Goal: Information Seeking & Learning: Learn about a topic

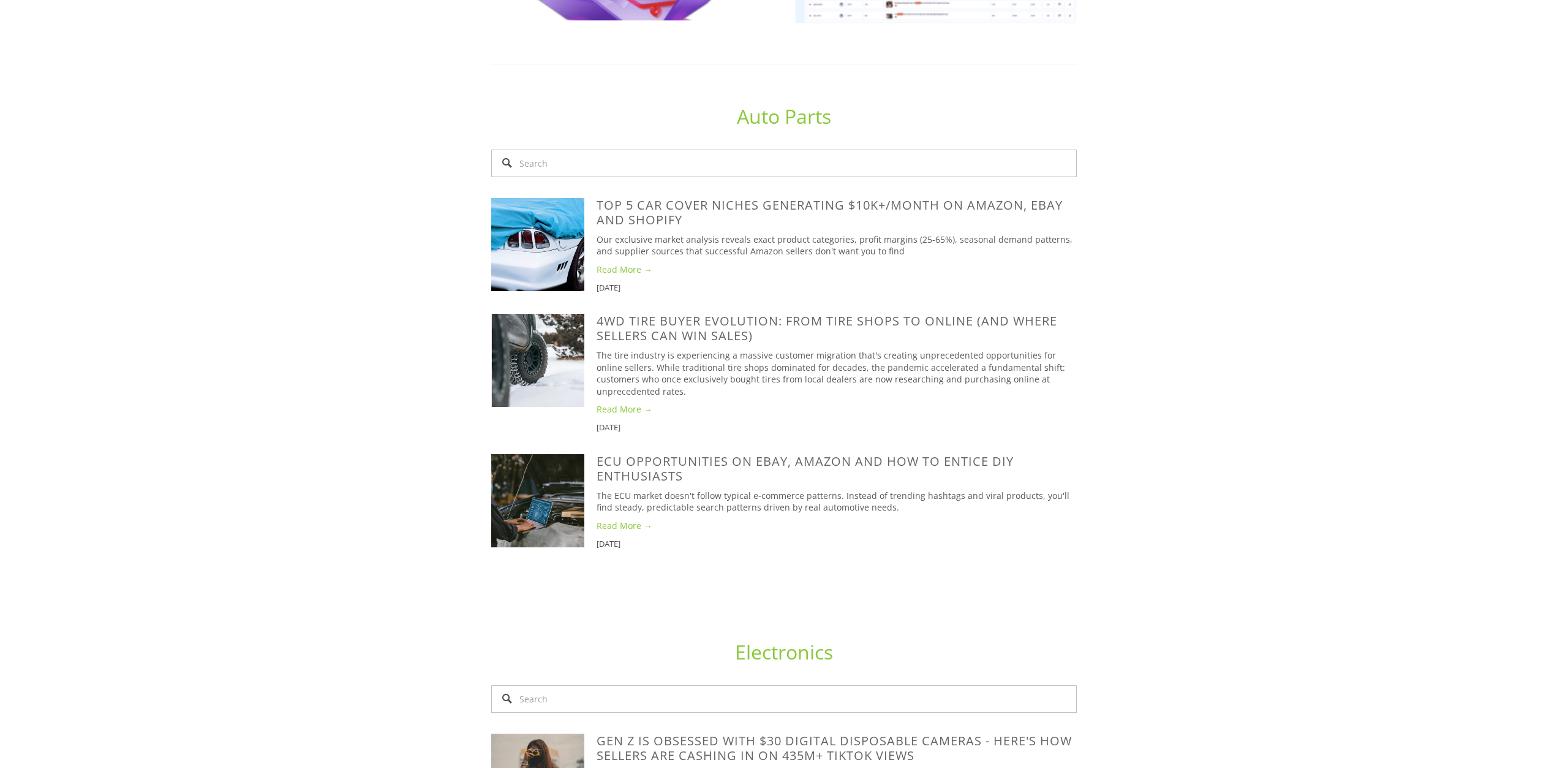
scroll to position [1000, 0]
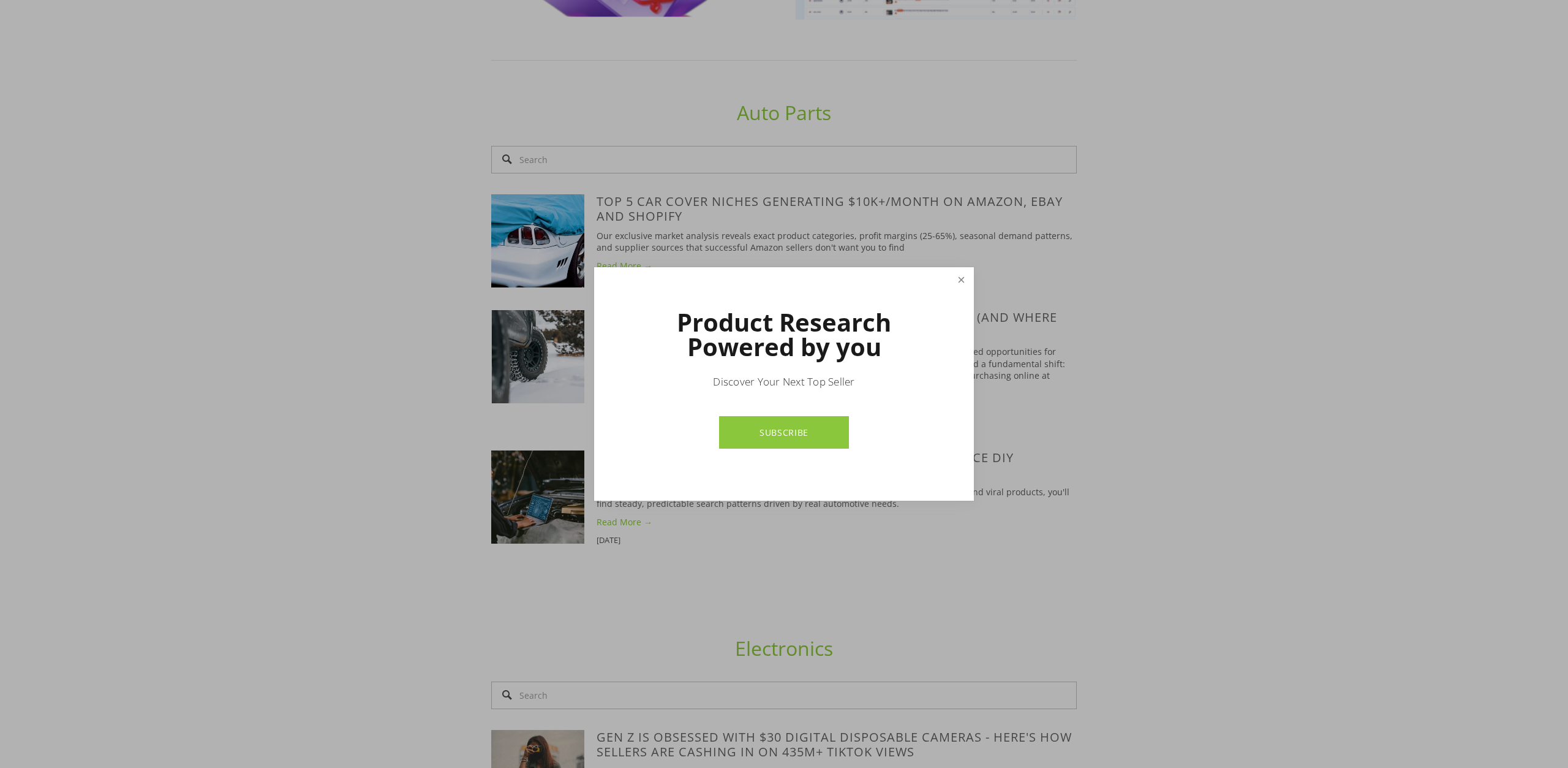
click at [965, 285] on link "Close" at bounding box center [961, 279] width 21 height 21
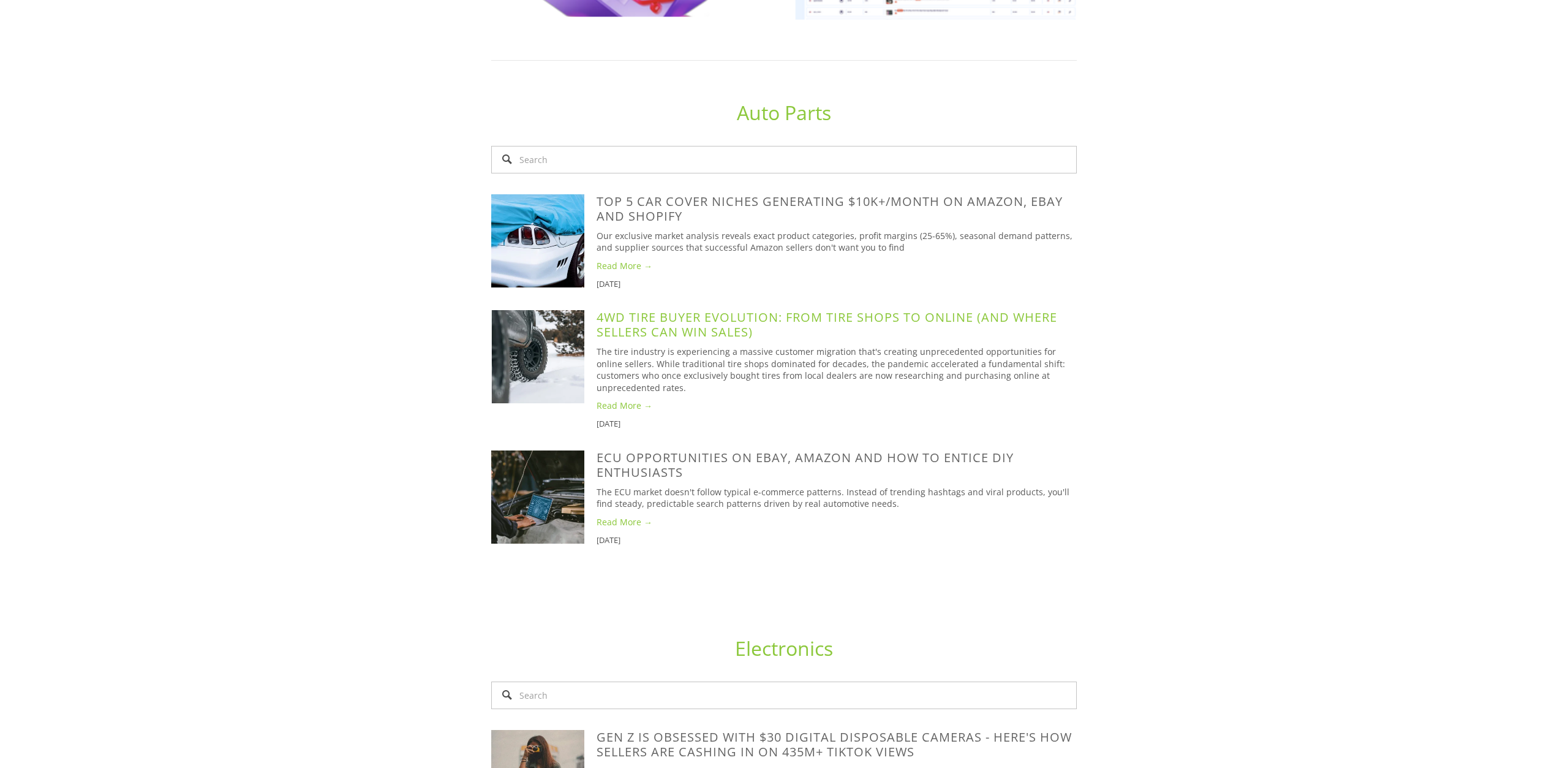
click at [748, 309] on link "4WD Tire Buyer Evolution: From Tire Shops to Online (And Where Sellers Can Win …" at bounding box center [826, 324] width 460 height 31
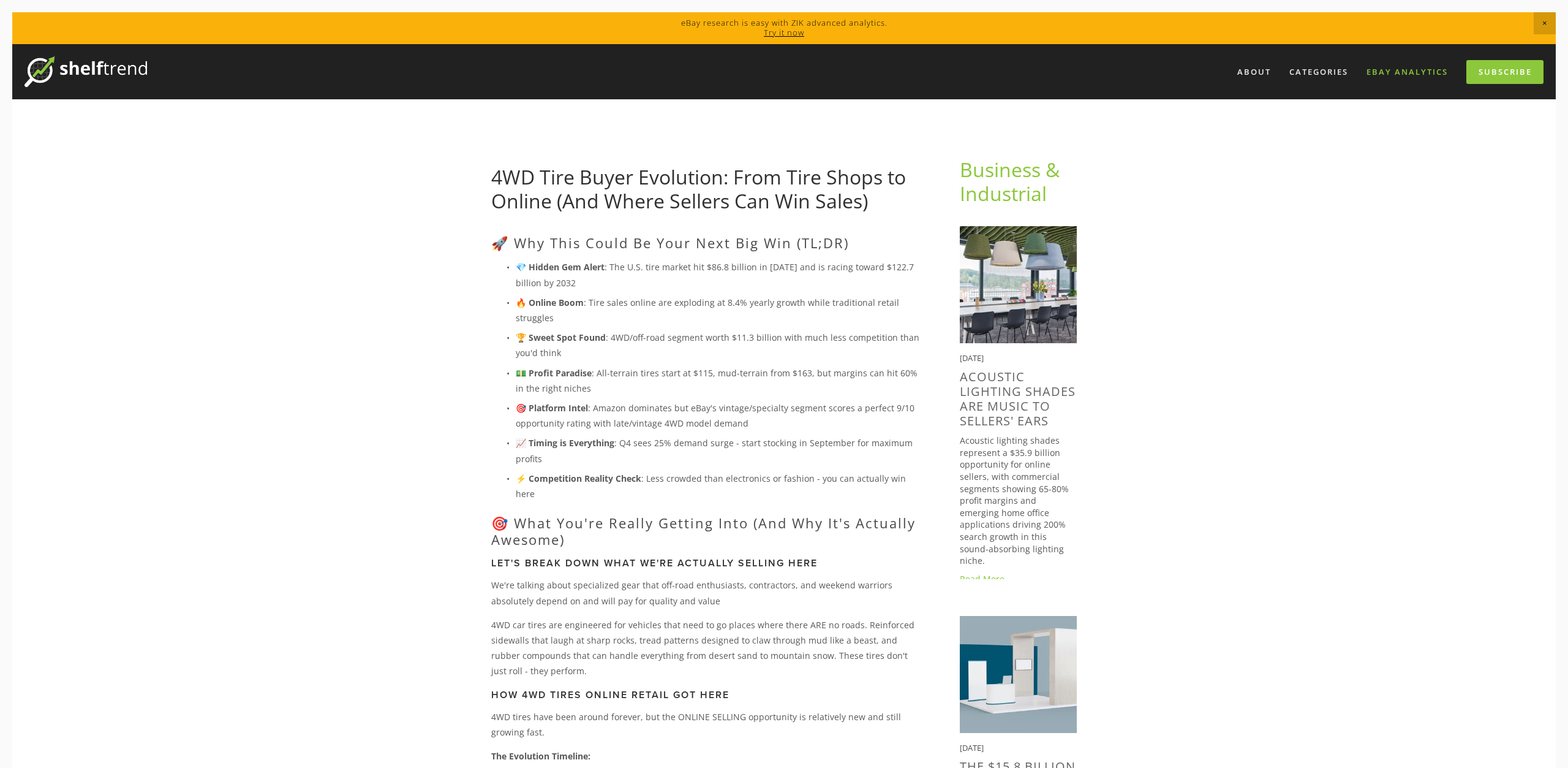
click at [1395, 69] on link "eBay Analytics" at bounding box center [1407, 72] width 97 height 20
